Goal: Information Seeking & Learning: Learn about a topic

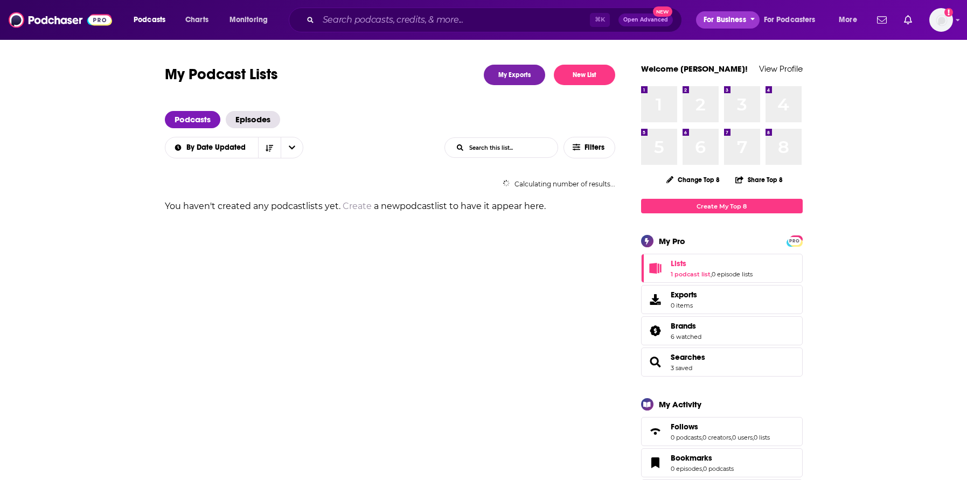
click at [739, 22] on span "For Business" at bounding box center [724, 19] width 43 height 15
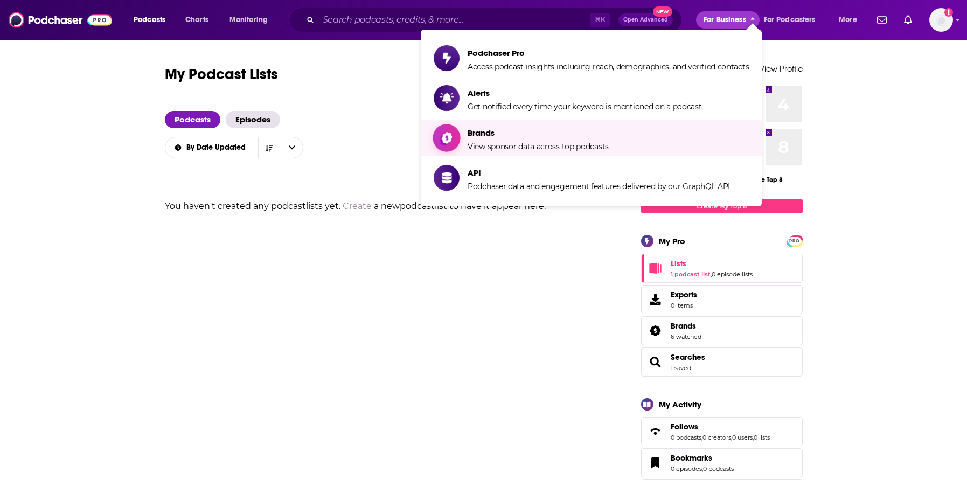
click at [518, 142] on span "View sponsor data across top podcasts" at bounding box center [537, 147] width 141 height 10
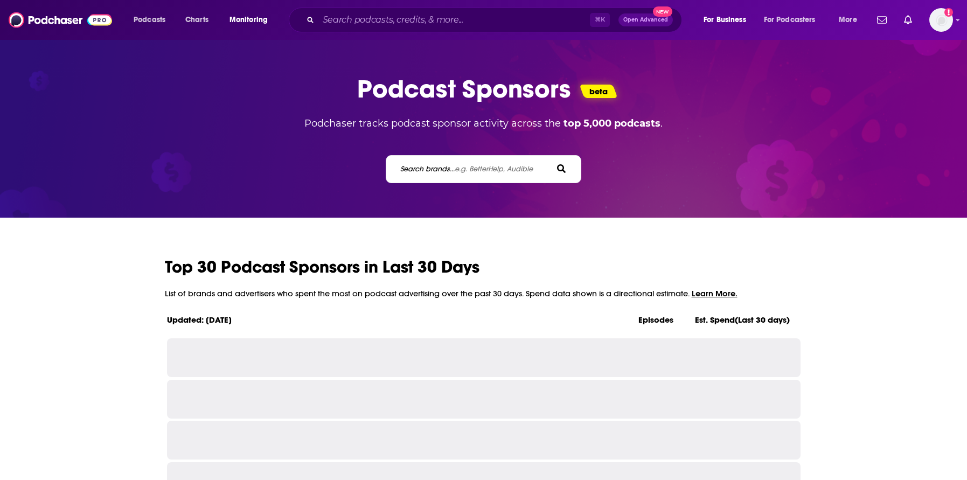
click at [415, 165] on label "Search brands... e.g. BetterHelp, Audible" at bounding box center [466, 168] width 132 height 9
click at [415, 165] on input "Search brands... e.g. BetterHelp, Audible" at bounding box center [447, 168] width 97 height 11
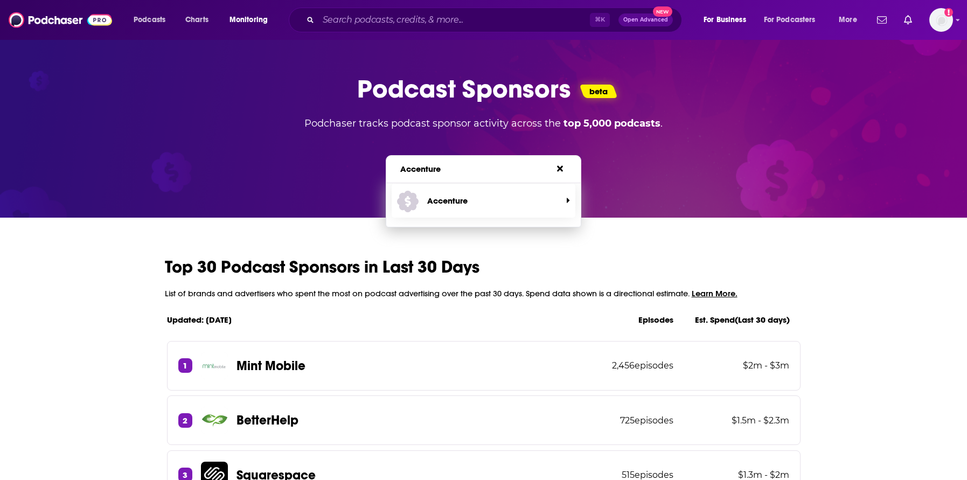
type input "Accenture"
click at [421, 202] on span "Accenture" at bounding box center [479, 200] width 164 height 29
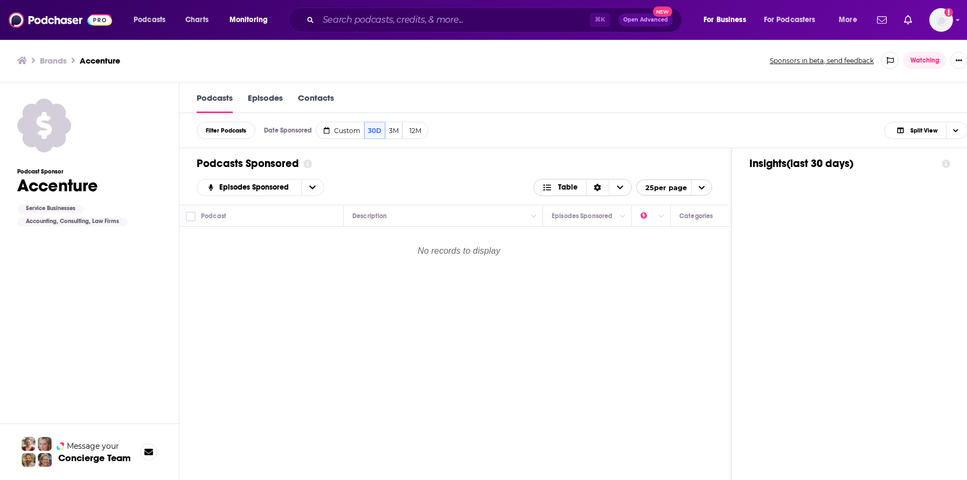
click at [609, 186] on div "Sort Direction" at bounding box center [597, 187] width 23 height 16
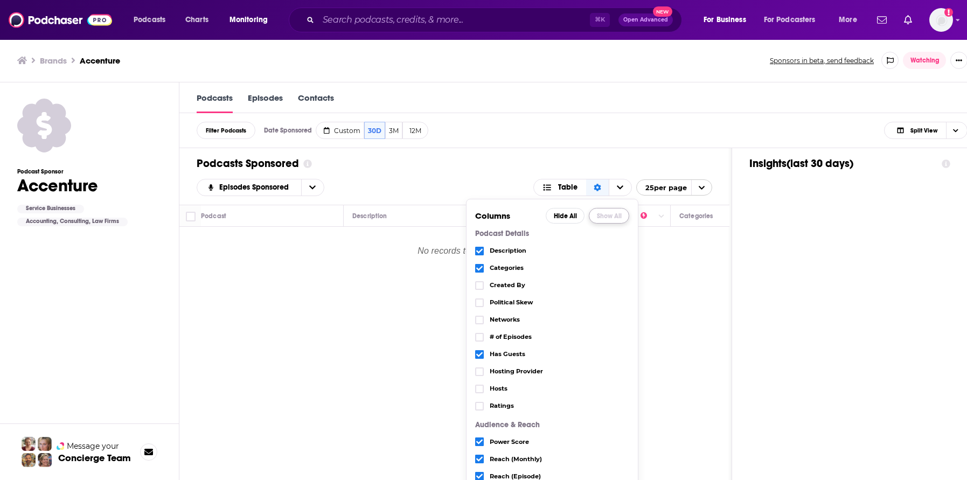
click at [604, 214] on button "Show All" at bounding box center [609, 216] width 40 height 16
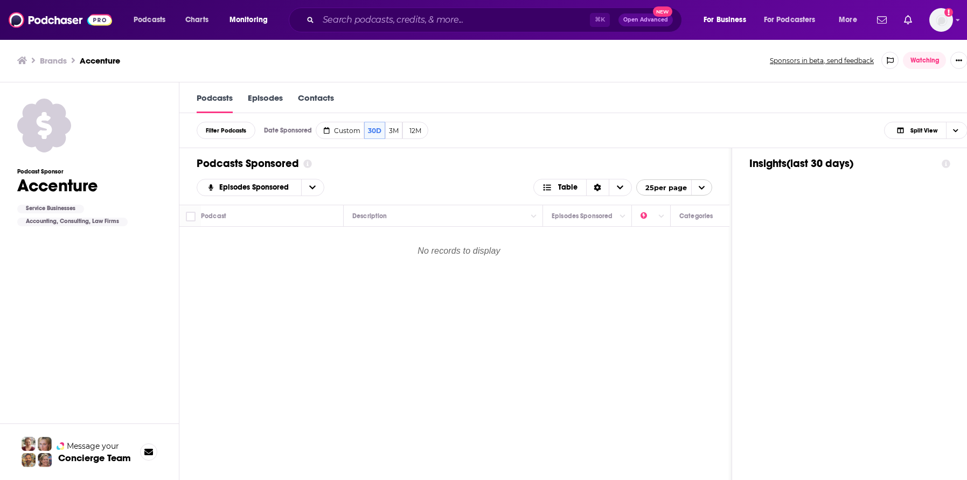
click at [504, 154] on div "Podcasts Sponsored Episodes Sponsored Table 25 per page" at bounding box center [454, 176] width 550 height 57
click at [335, 131] on span "Custom" at bounding box center [347, 131] width 26 height 8
select select "6"
select select "2025"
click at [353, 151] on input "[DATE]" at bounding box center [350, 149] width 51 height 15
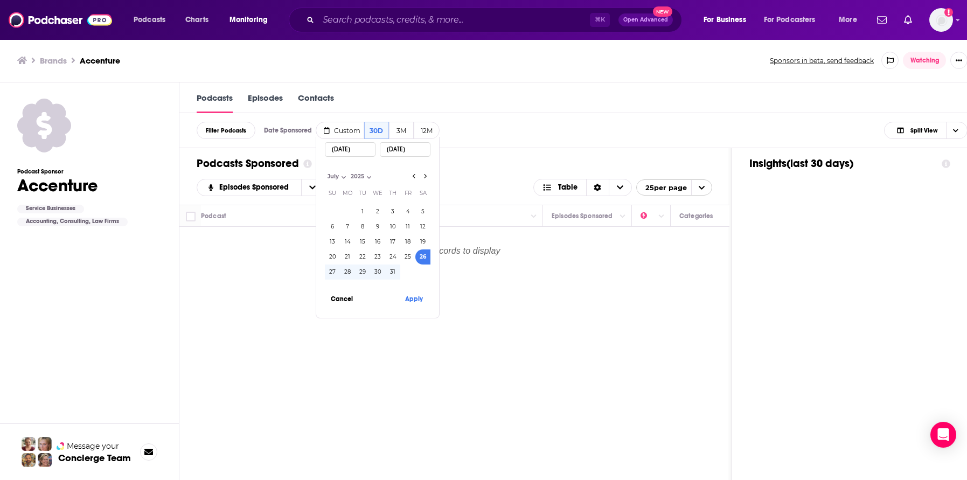
click at [332, 179] on select "January February March April May June July August September October November De…" at bounding box center [352, 176] width 54 height 9
select select "0"
click at [325, 172] on select "January February March April May June July August September October November De…" at bounding box center [352, 176] width 54 height 9
click at [372, 175] on select "2014 2015 2016 2017 2018 2019 2020 2021 2022 2023 2024 2025" at bounding box center [386, 176] width 54 height 9
select select "2024"
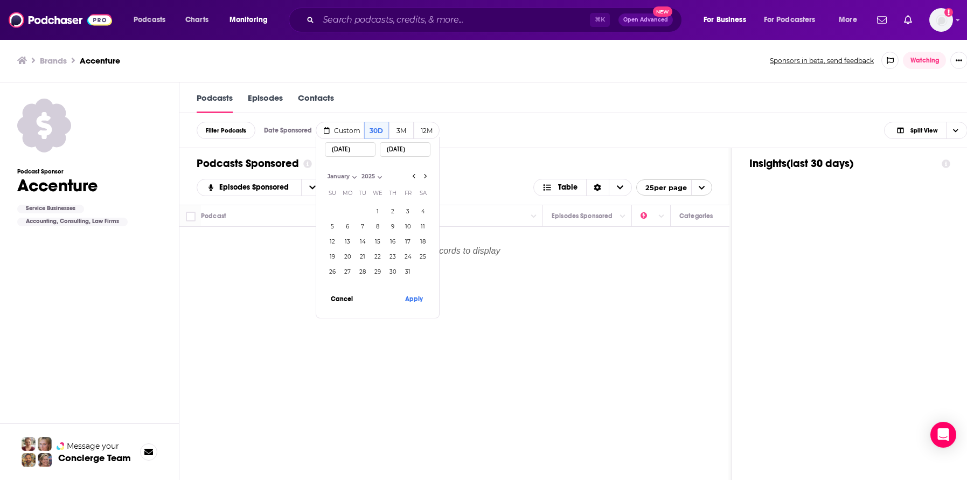
click at [359, 172] on select "2014 2015 2016 2017 2018 2019 2020 2021 2022 2023 2024 2025" at bounding box center [386, 176] width 54 height 9
drag, startPoint x: 345, startPoint y: 213, endPoint x: 351, endPoint y: 209, distance: 6.9
click at [345, 213] on button "1" at bounding box center [347, 211] width 15 height 15
type input "[DATE]"
click at [416, 152] on input "[DATE]" at bounding box center [405, 149] width 51 height 15
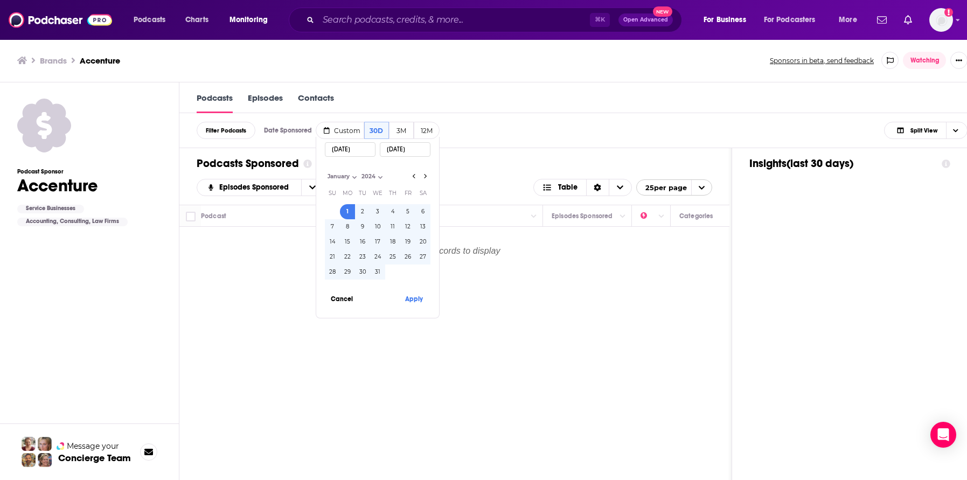
click at [346, 177] on select "January February March April May June July August September October November De…" at bounding box center [352, 176] width 54 height 9
select select "11"
click at [325, 172] on select "January February March April May June July August September October November De…" at bounding box center [352, 176] width 54 height 9
click at [364, 274] on button "31" at bounding box center [362, 271] width 15 height 15
type input "[DATE]"
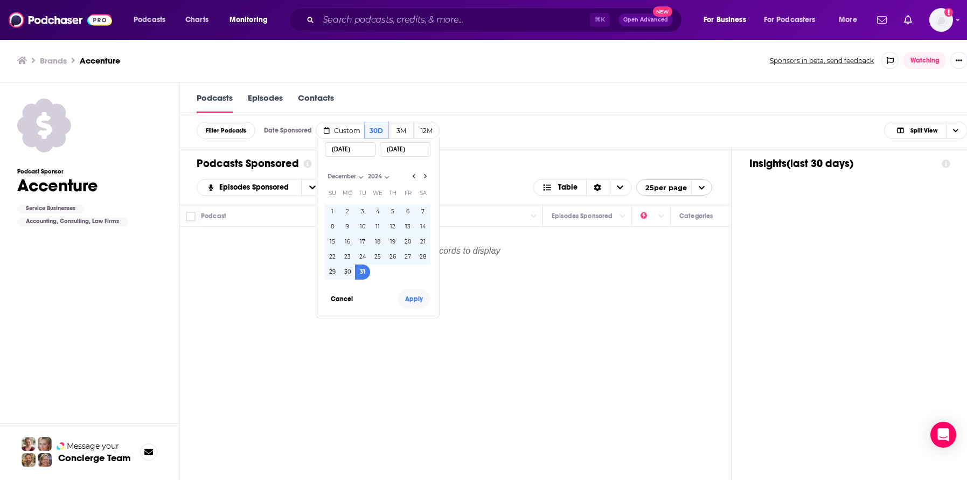
click at [417, 298] on button "Apply" at bounding box center [413, 299] width 32 height 20
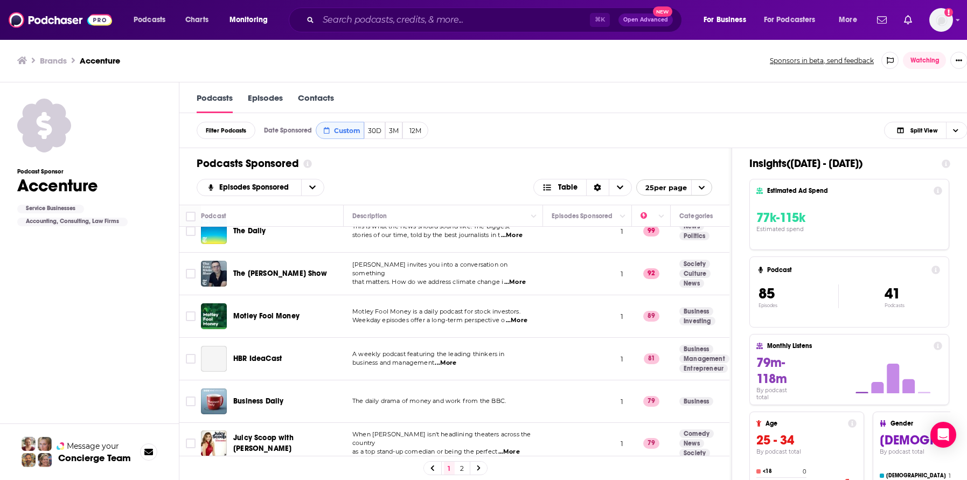
scroll to position [315, 0]
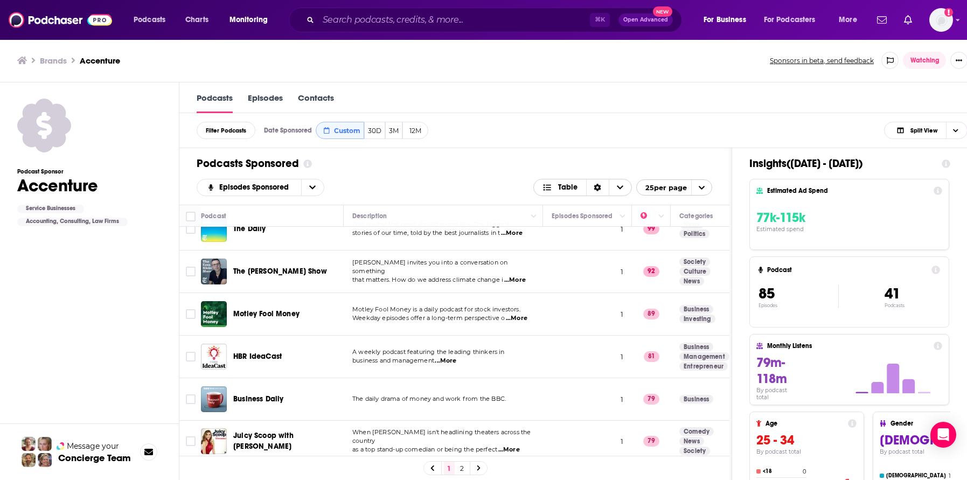
click at [601, 187] on icon "Sort Direction" at bounding box center [597, 188] width 8 height 8
click at [616, 144] on div "Filter Podcasts Date Sponsored Custom 30D 3M 12M Split View Date Sponsored Cust…" at bounding box center [581, 130] width 805 height 35
click at [705, 185] on icon "open menu" at bounding box center [701, 187] width 7 height 7
click at [706, 239] on button "100 per page" at bounding box center [674, 240] width 75 height 17
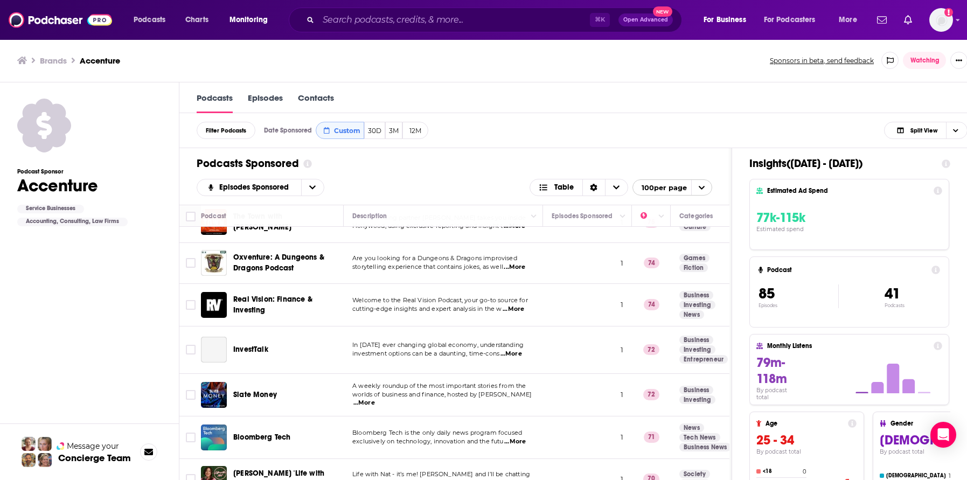
scroll to position [1, 0]
click at [962, 59] on icon "Show More Button" at bounding box center [958, 60] width 6 height 6
click at [634, 64] on ul "Brands Accenture" at bounding box center [387, 60] width 740 height 10
click at [665, 59] on ul "Brands Accenture" at bounding box center [387, 60] width 740 height 10
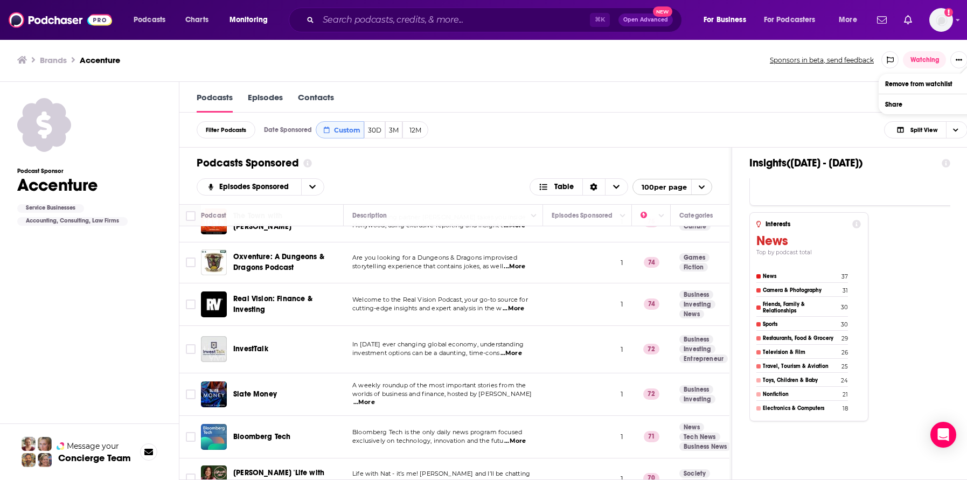
scroll to position [993, 0]
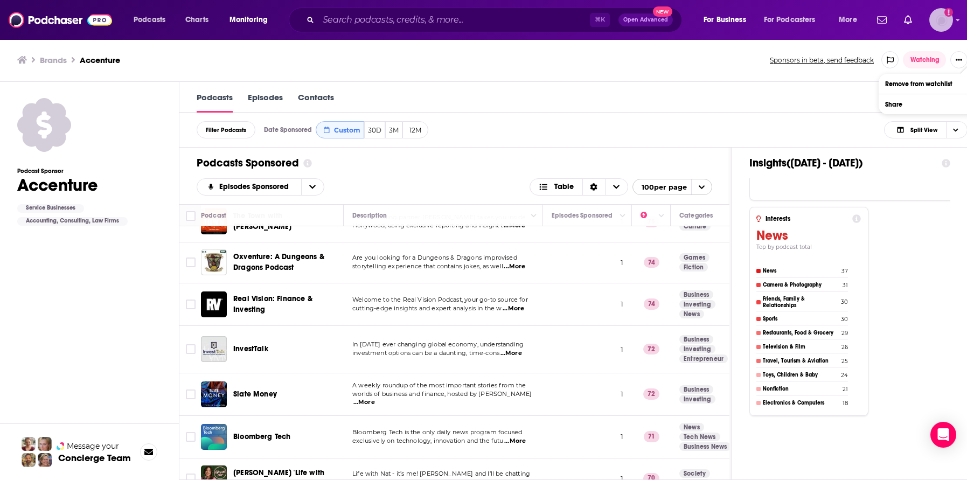
click at [950, 22] on img "Logged in as SuzanneE" at bounding box center [941, 20] width 24 height 24
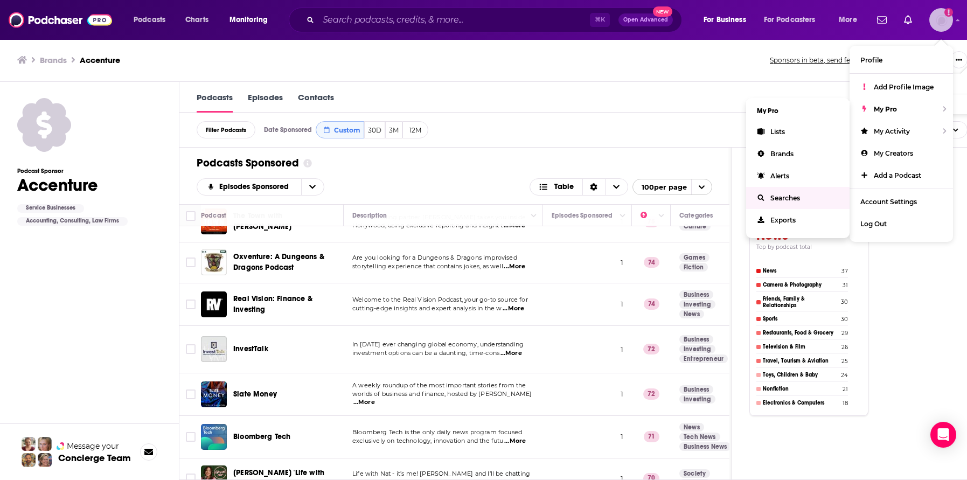
click at [784, 195] on span "Searches" at bounding box center [785, 198] width 30 height 8
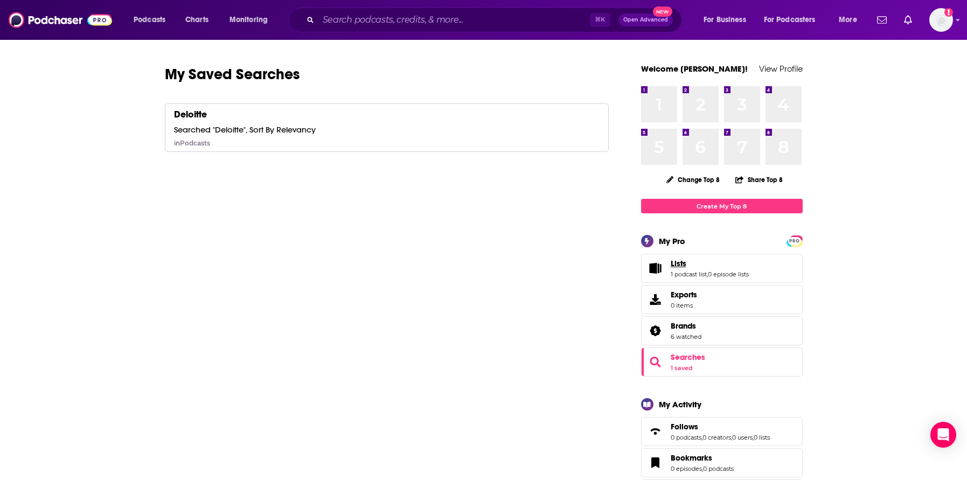
click at [703, 266] on link "Lists" at bounding box center [709, 263] width 78 height 10
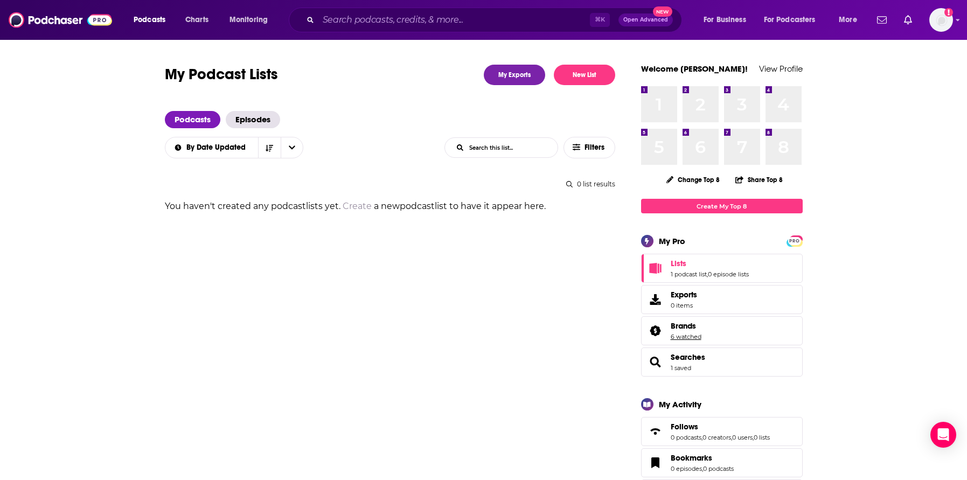
click at [688, 333] on link "6 watched" at bounding box center [685, 337] width 31 height 8
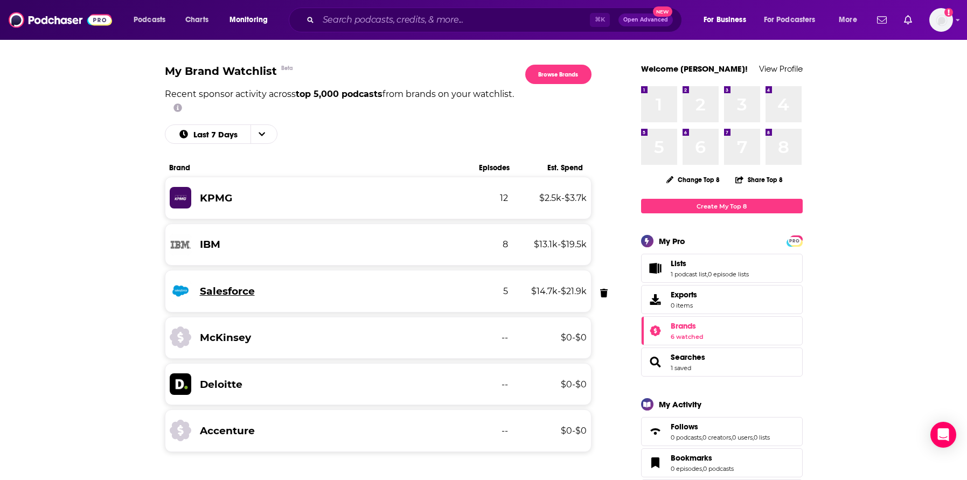
click at [224, 292] on h3 "Salesforce" at bounding box center [227, 291] width 55 height 12
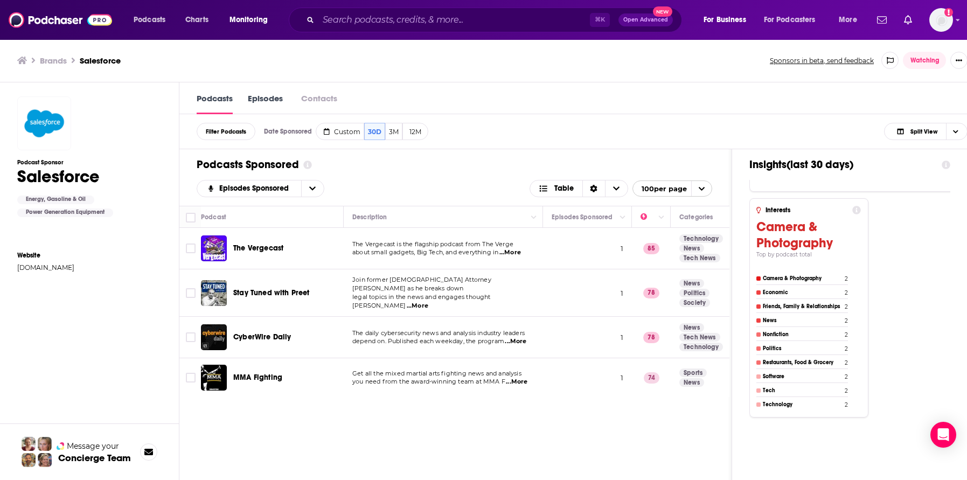
scroll to position [1, 0]
click at [253, 102] on link "Episodes" at bounding box center [265, 103] width 35 height 22
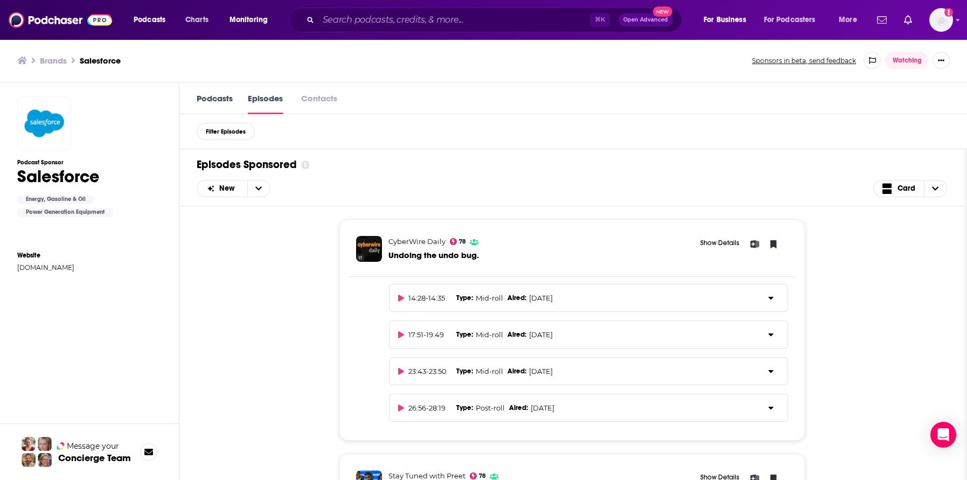
click at [47, 61] on h3 "Brands" at bounding box center [53, 60] width 27 height 10
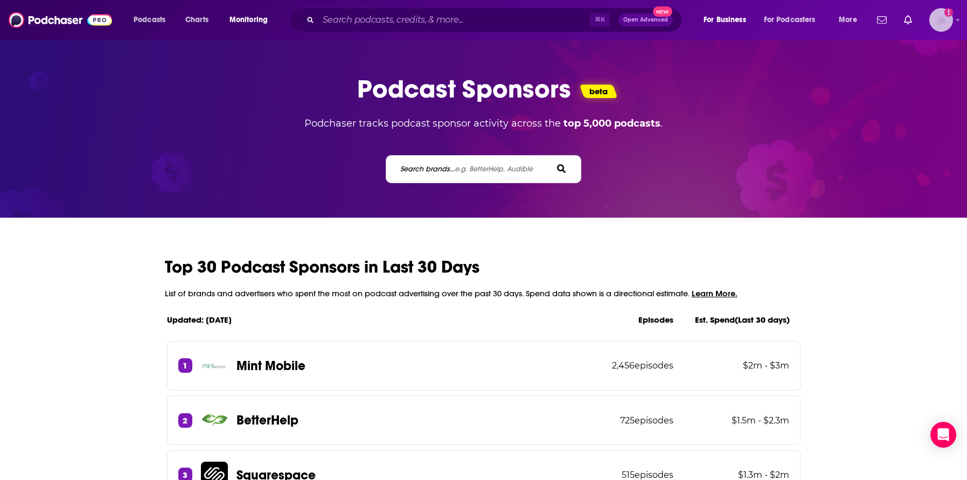
click at [944, 14] on icon "Add a profile image" at bounding box center [948, 12] width 9 height 9
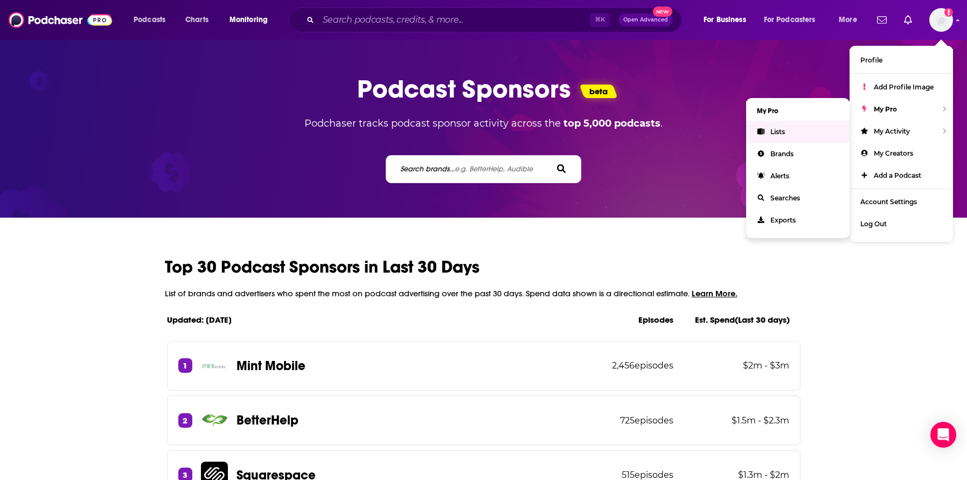
click at [765, 108] on li "My Pro" at bounding box center [797, 110] width 103 height 19
click at [774, 197] on span "Searches" at bounding box center [785, 198] width 30 height 8
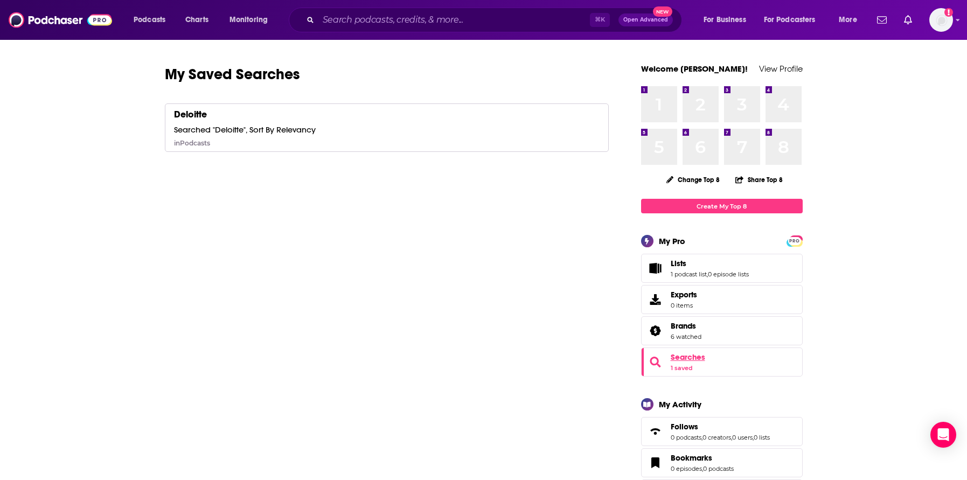
click at [682, 357] on span "Searches" at bounding box center [687, 357] width 34 height 10
click at [246, 129] on div "Searched "Deloitte", Sort By Relevancy" at bounding box center [245, 129] width 142 height 10
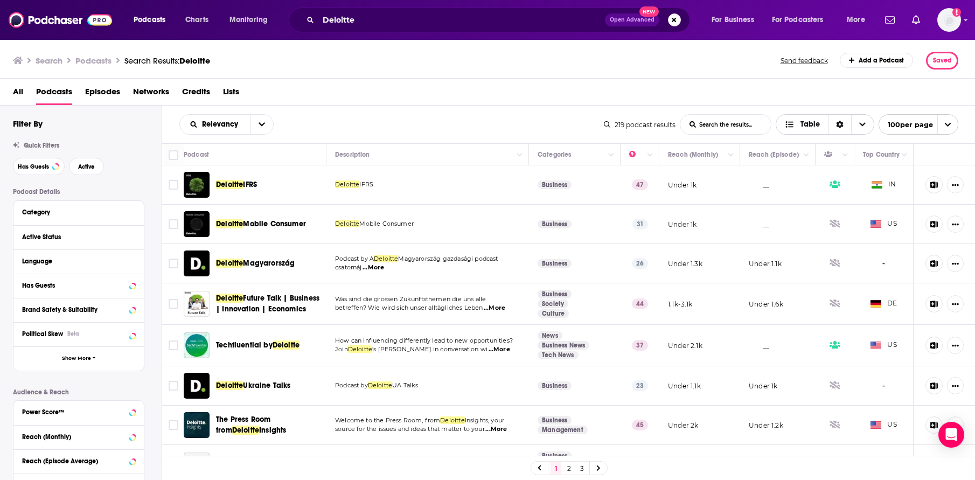
click at [840, 123] on icon "Sort Direction" at bounding box center [839, 125] width 7 height 8
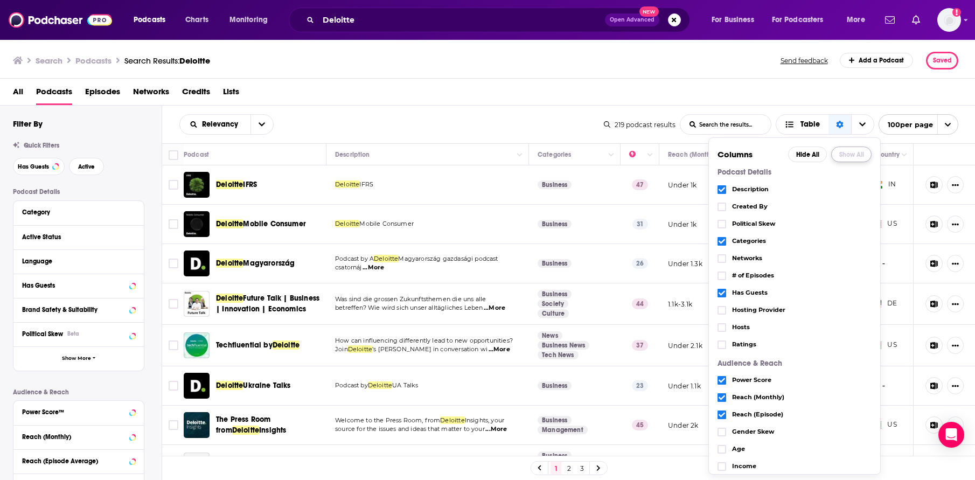
click at [841, 153] on button "Show All" at bounding box center [851, 154] width 40 height 16
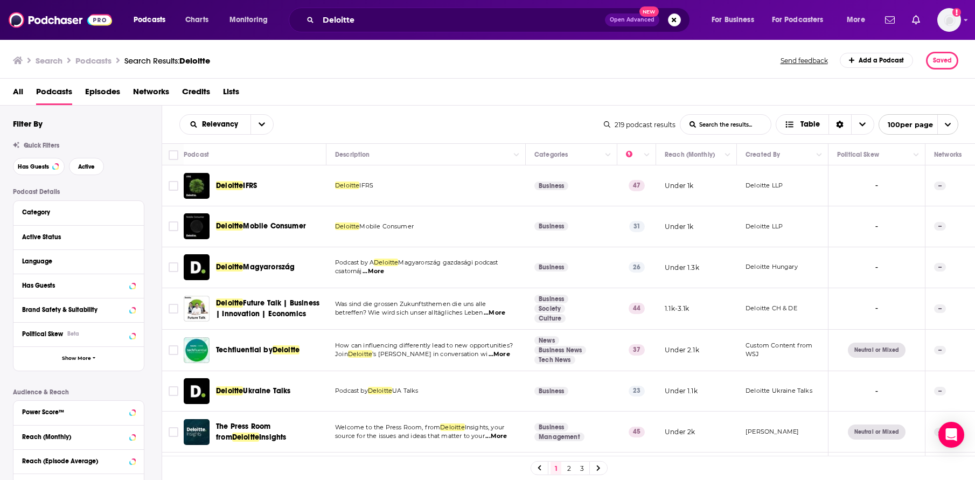
click at [539, 95] on div "All Podcasts Episodes Networks Credits Lists" at bounding box center [490, 94] width 954 height 22
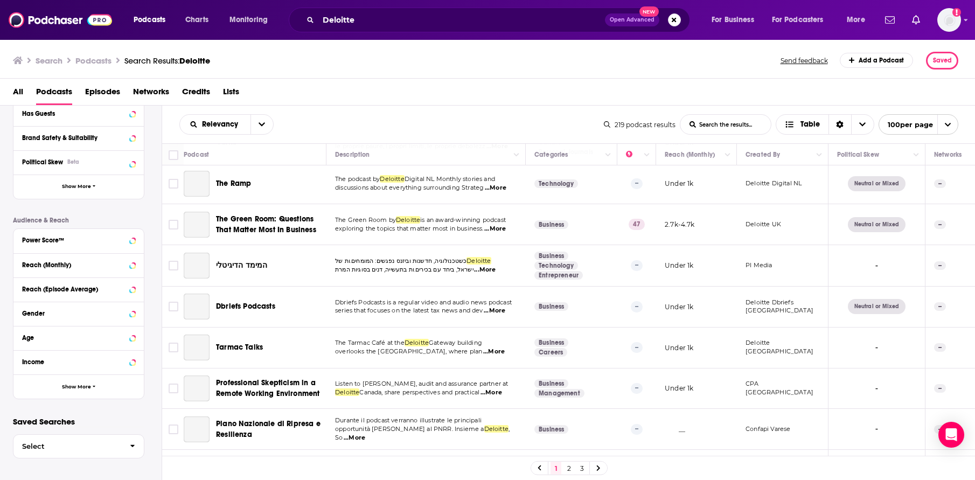
scroll to position [3839, 0]
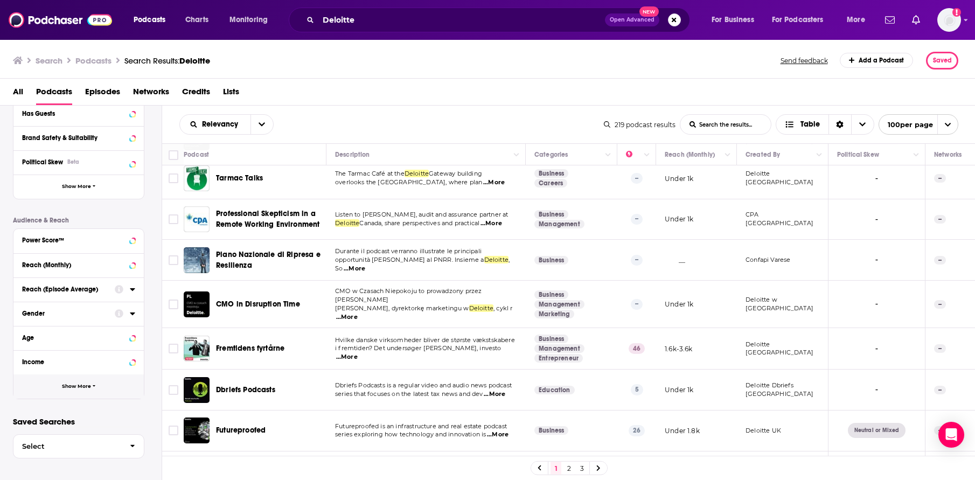
click at [82, 388] on span "Show More" at bounding box center [76, 386] width 29 height 6
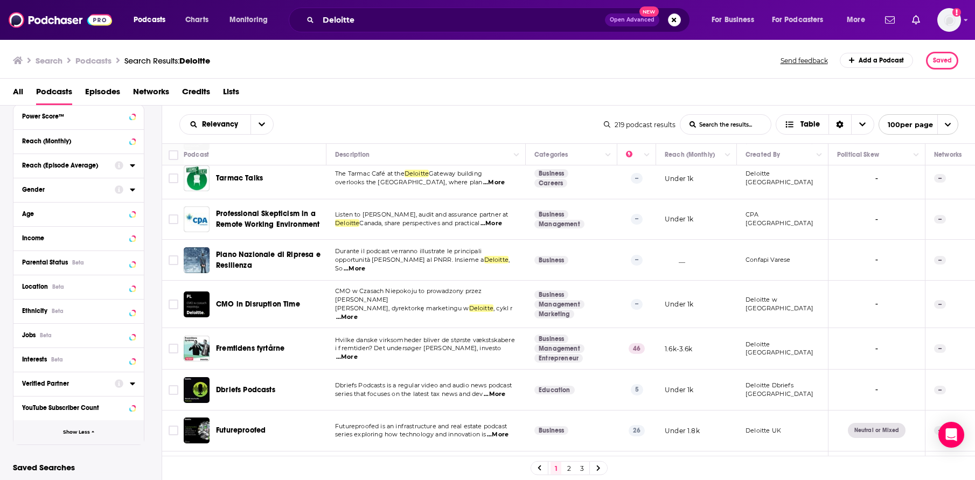
scroll to position [302, 0]
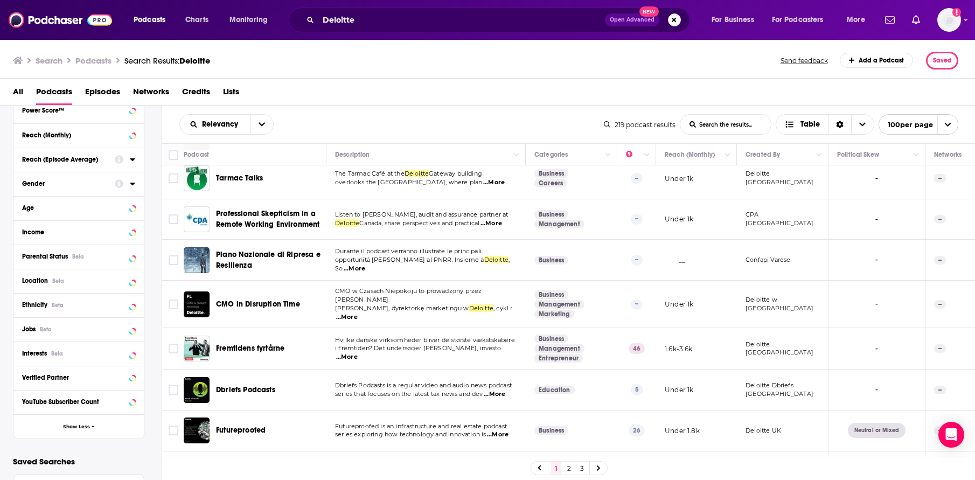
click at [17, 88] on span "All" at bounding box center [18, 94] width 10 height 22
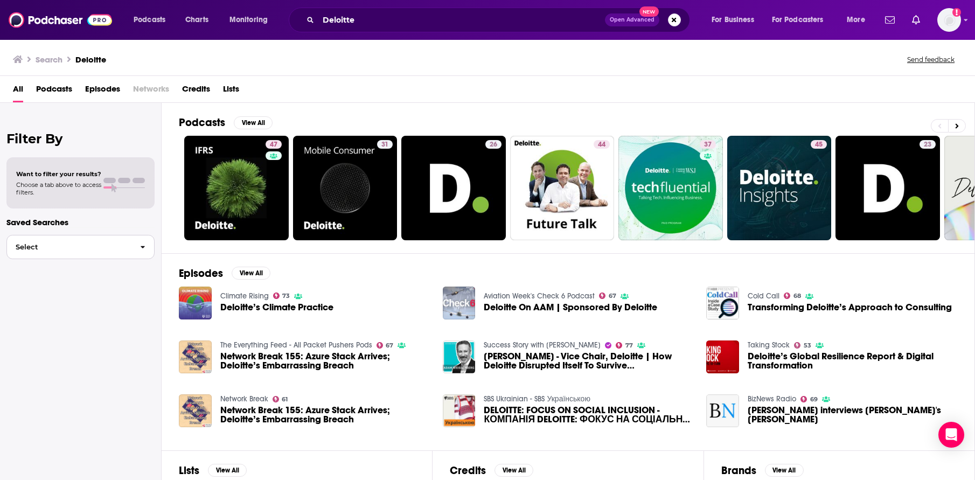
click at [106, 242] on button "Select" at bounding box center [80, 247] width 148 height 24
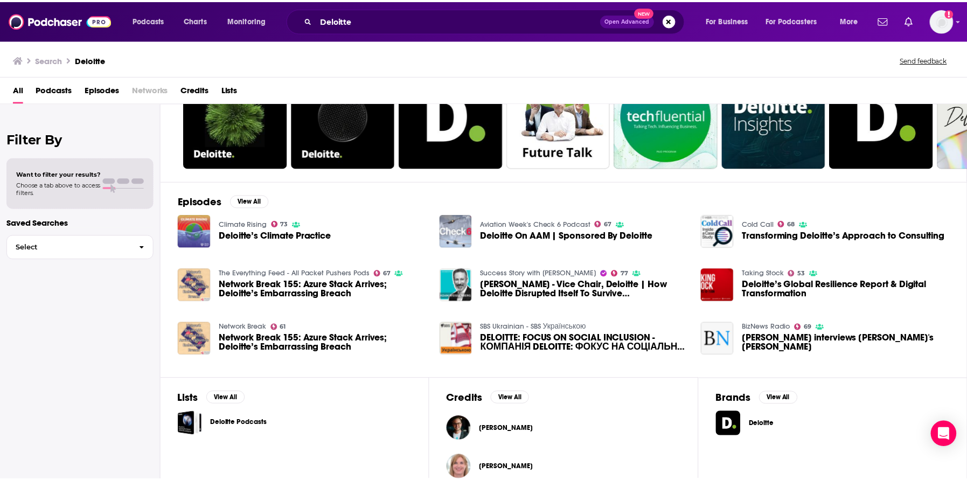
scroll to position [129, 0]
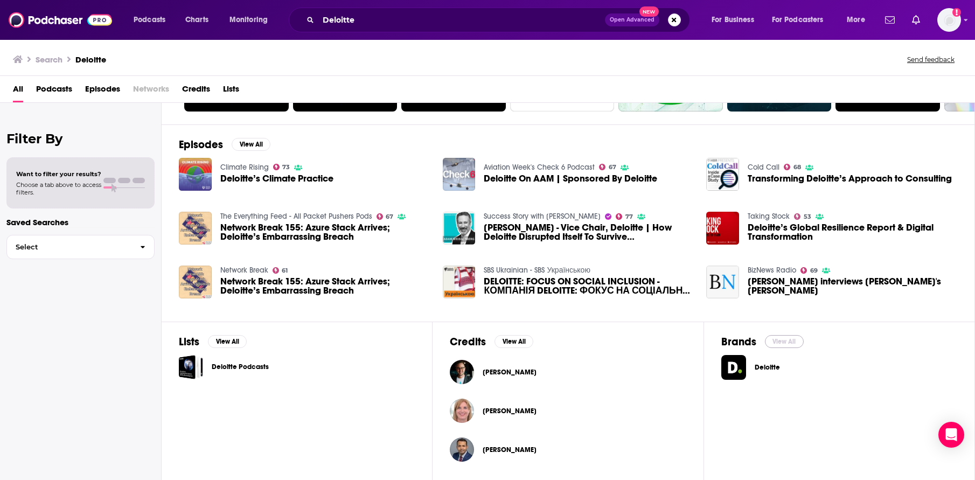
click at [796, 341] on button "View All" at bounding box center [784, 341] width 39 height 13
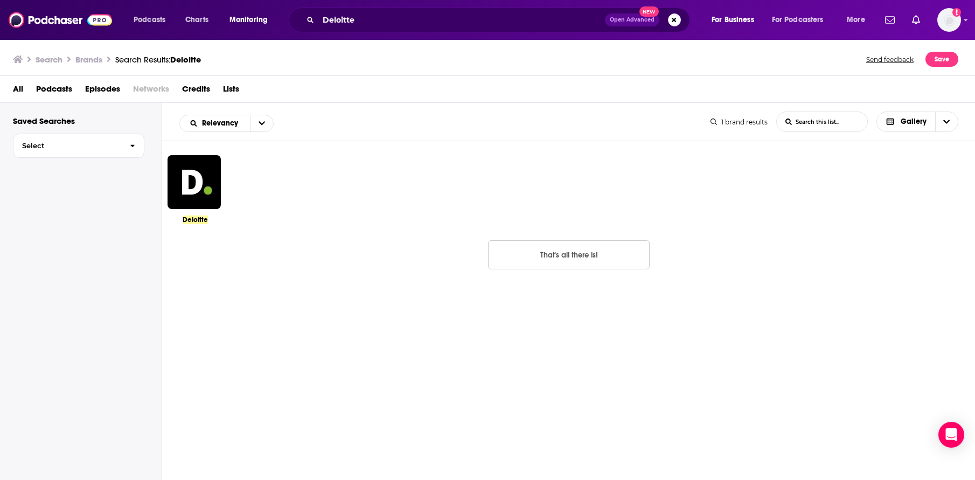
click at [204, 172] on img at bounding box center [193, 181] width 53 height 53
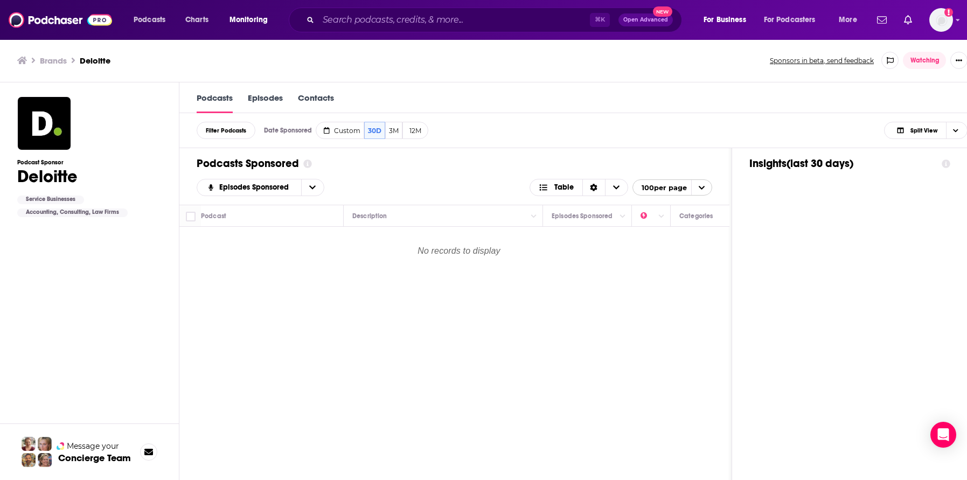
scroll to position [1, 0]
click at [961, 125] on span "Choose View" at bounding box center [955, 130] width 18 height 16
click at [919, 181] on span "Insight Only" at bounding box center [931, 184] width 53 height 6
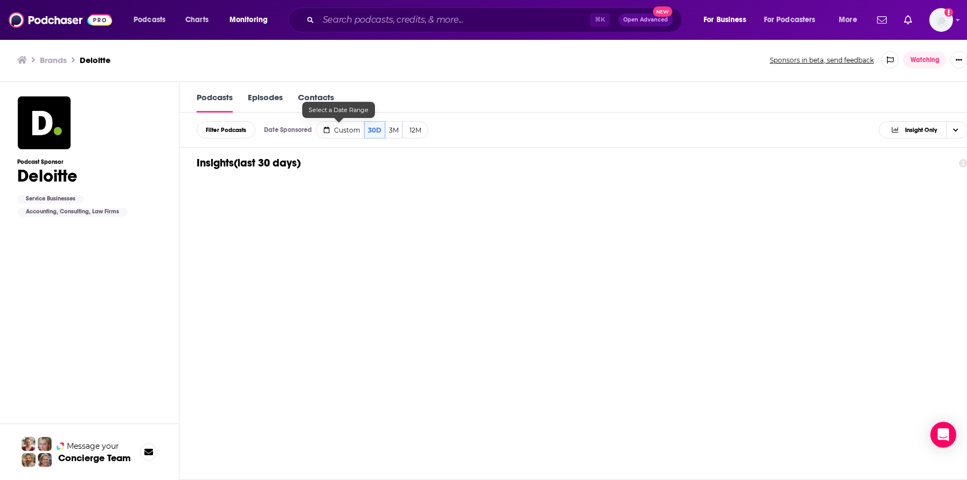
click at [339, 130] on span "Custom" at bounding box center [347, 130] width 26 height 8
select select "6"
select select "2025"
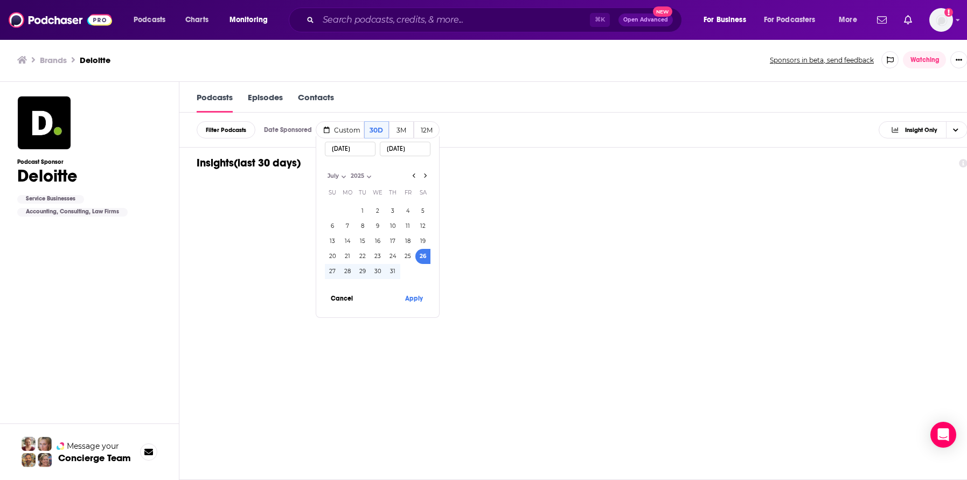
click at [346, 153] on input "[DATE]" at bounding box center [350, 149] width 51 height 15
click at [337, 176] on select "January February March April May June July August September October November De…" at bounding box center [352, 175] width 54 height 9
select select "0"
click at [325, 171] on select "January February March April May June July August September October November De…" at bounding box center [352, 175] width 54 height 9
click at [379, 177] on select "2014 2015 2016 2017 2018 2019 2020 2021 2022 2023 2024 2025" at bounding box center [386, 175] width 54 height 9
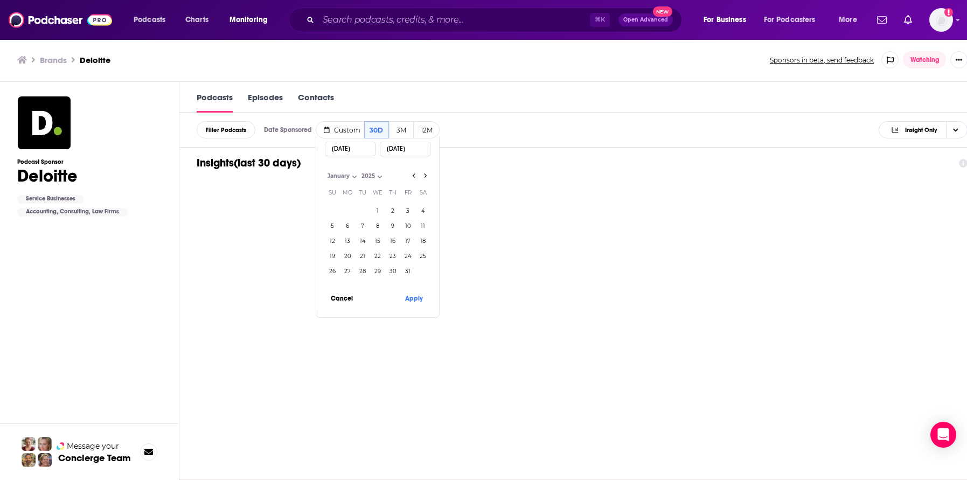
select select "2024"
click at [359, 171] on select "2014 2015 2016 2017 2018 2019 2020 2021 2022 2023 2024 2025" at bounding box center [386, 175] width 54 height 9
click at [348, 204] on button "1" at bounding box center [347, 211] width 15 height 15
type input "[DATE]"
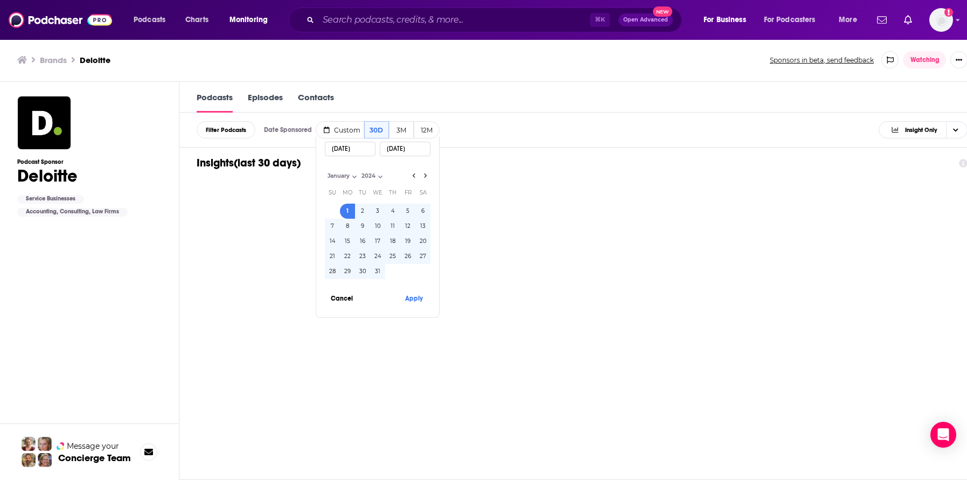
click at [413, 148] on input "[DATE]" at bounding box center [405, 149] width 51 height 15
click at [351, 179] on select "January February March April May June July August September October November De…" at bounding box center [352, 175] width 54 height 9
select select "11"
click at [325, 171] on select "January February March April May June July August September October November De…" at bounding box center [352, 175] width 54 height 9
click at [361, 273] on button "31" at bounding box center [362, 271] width 15 height 15
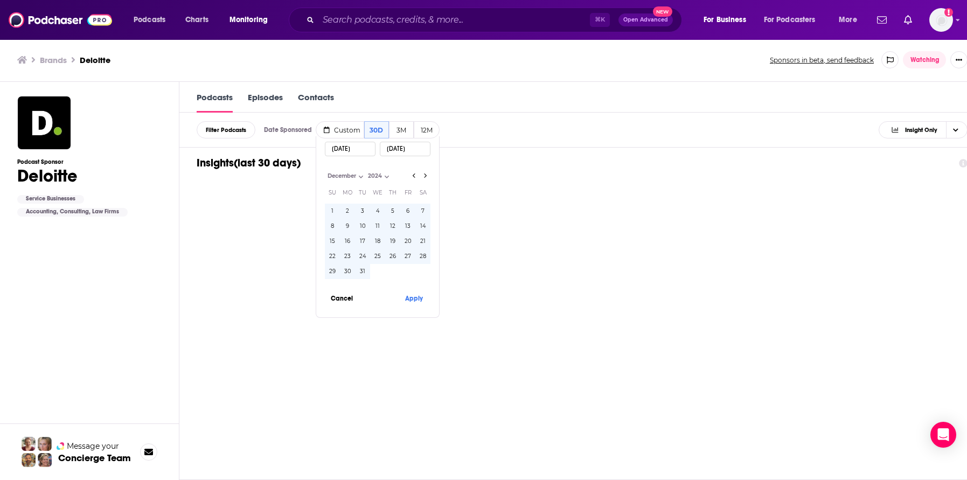
type input "[DATE]"
click at [410, 293] on button "Apply" at bounding box center [413, 298] width 32 height 20
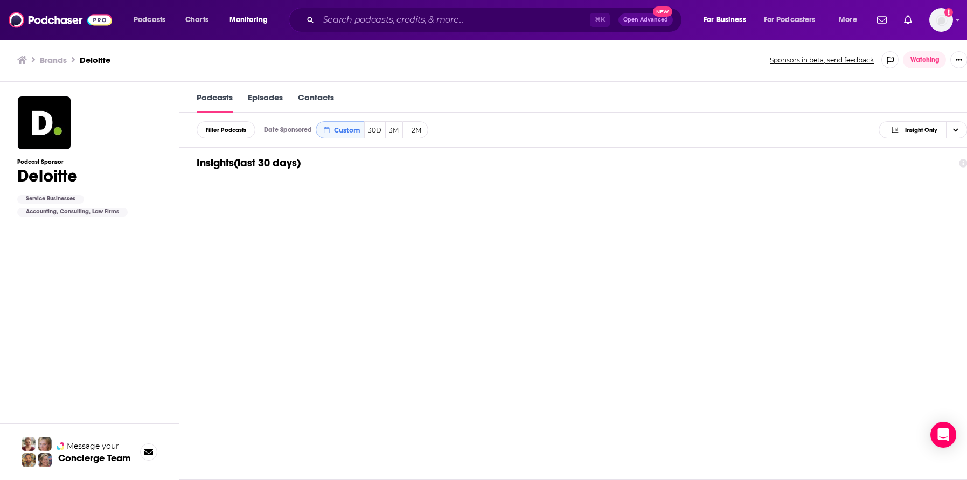
scroll to position [0, 0]
click at [341, 127] on span "Custom" at bounding box center [347, 131] width 26 height 8
select select "2024"
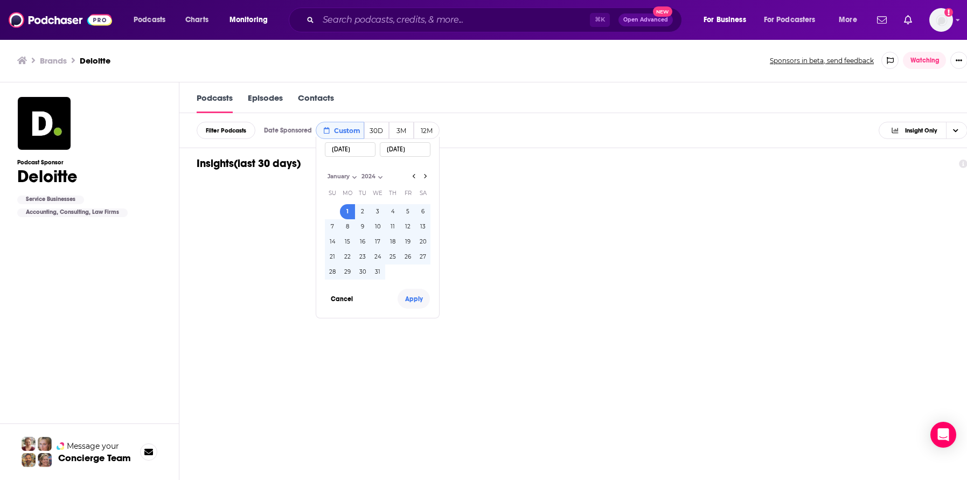
click at [409, 299] on button "Apply" at bounding box center [413, 299] width 32 height 20
